Goal: Task Accomplishment & Management: Complete application form

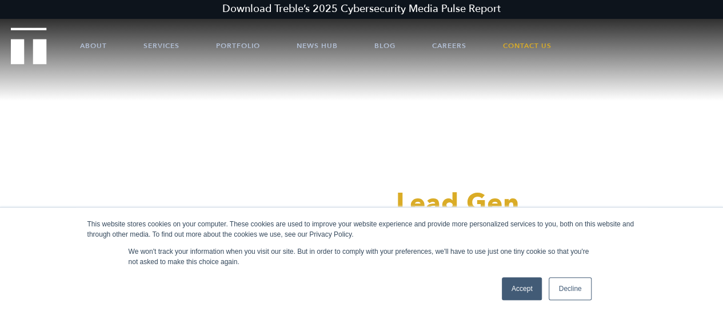
click at [576, 285] on link "Decline" at bounding box center [570, 288] width 42 height 23
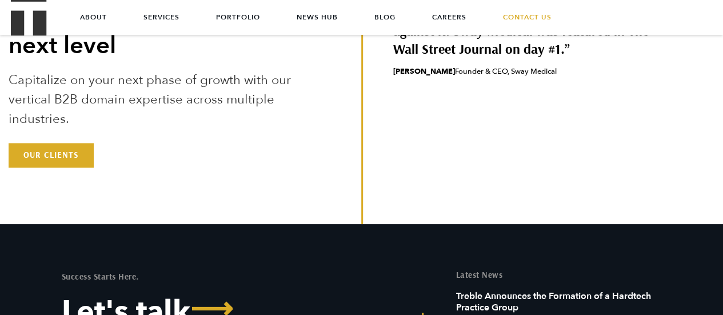
scroll to position [2990, 0]
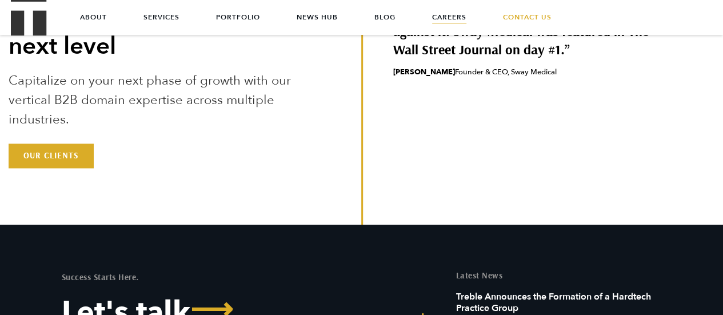
click at [461, 14] on link "Careers" at bounding box center [449, 17] width 34 height 34
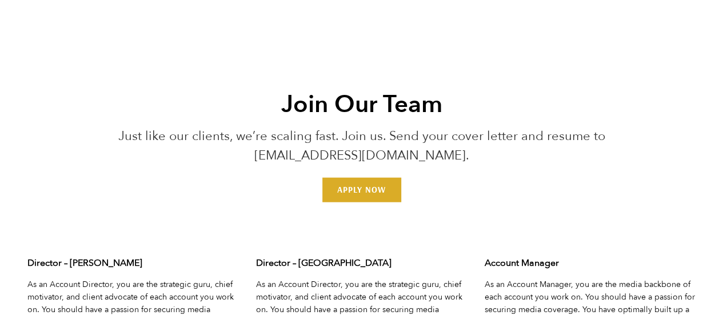
scroll to position [3514, 0]
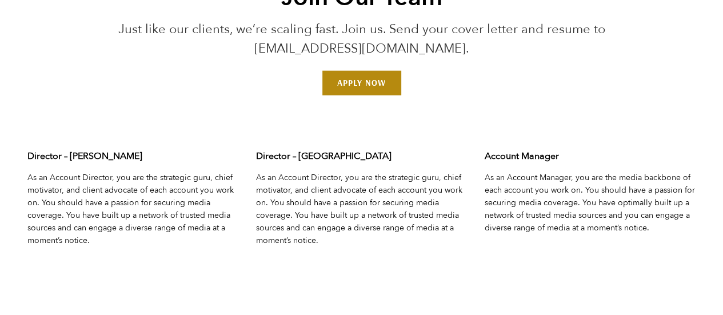
click at [378, 71] on link "Apply Now" at bounding box center [361, 83] width 78 height 24
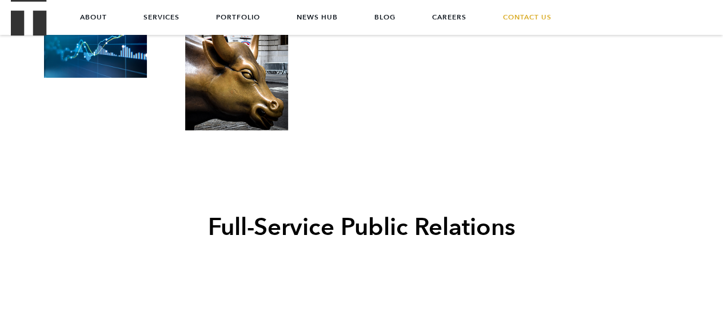
scroll to position [1818, 0]
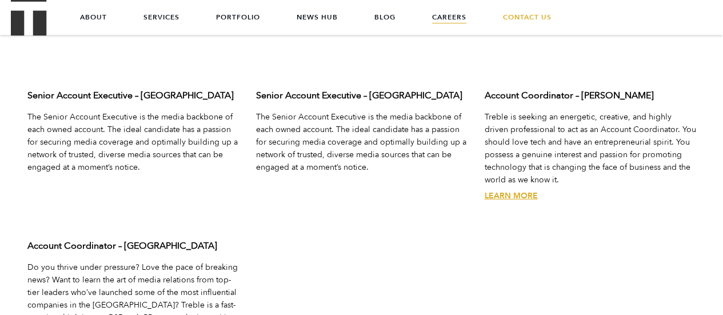
scroll to position [3708, 0]
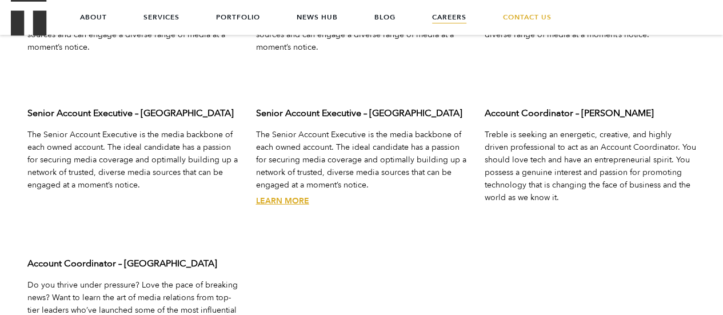
drag, startPoint x: 510, startPoint y: 185, endPoint x: 333, endPoint y: 128, distance: 186.1
click at [333, 129] on p "The Senior Account Executive is the media backbone of each owned account. The i…" at bounding box center [362, 160] width 212 height 63
click at [528, 208] on link "Learn More" at bounding box center [511, 213] width 53 height 11
